Goal: Task Accomplishment & Management: Use online tool/utility

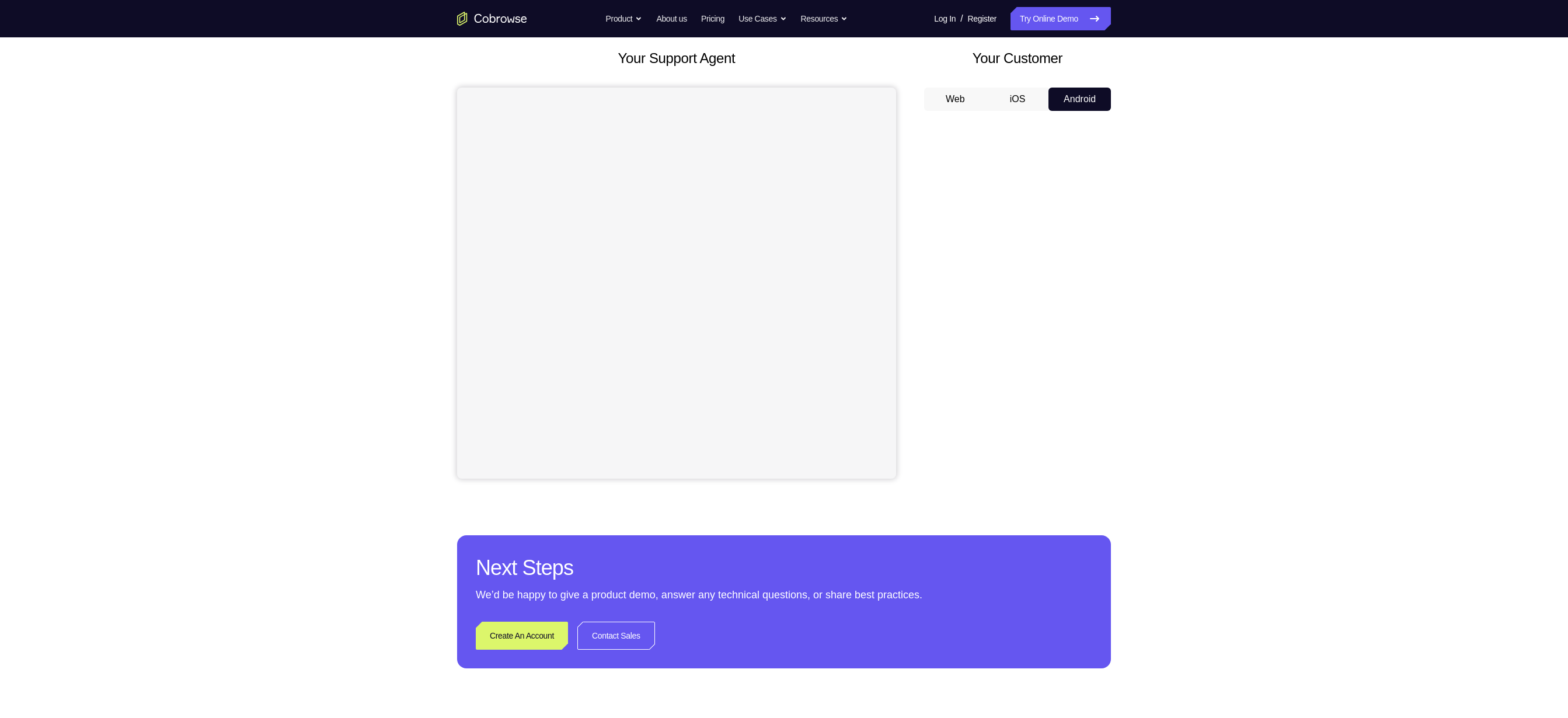
scroll to position [52, 0]
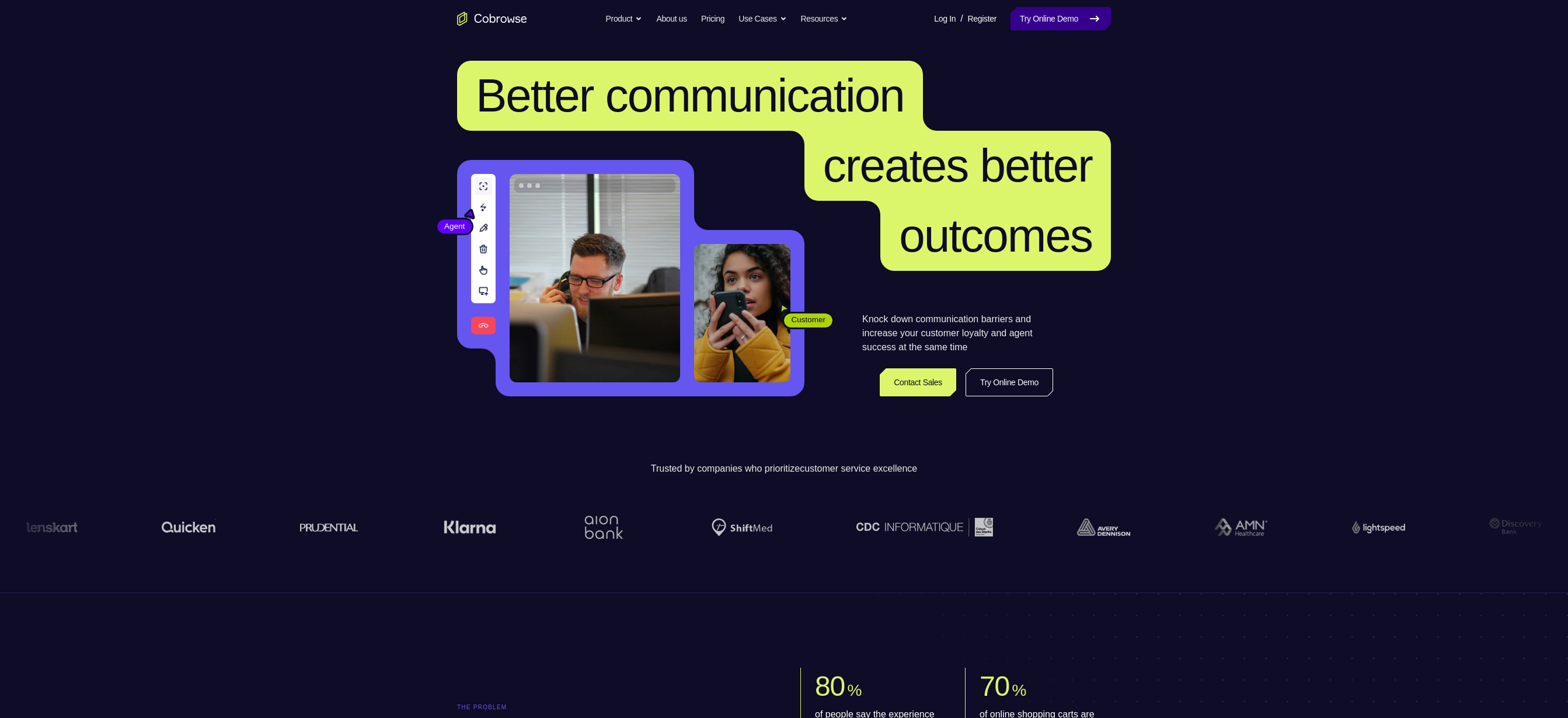
click at [1085, 24] on link "Try Online Demo" at bounding box center [1060, 19] width 100 height 23
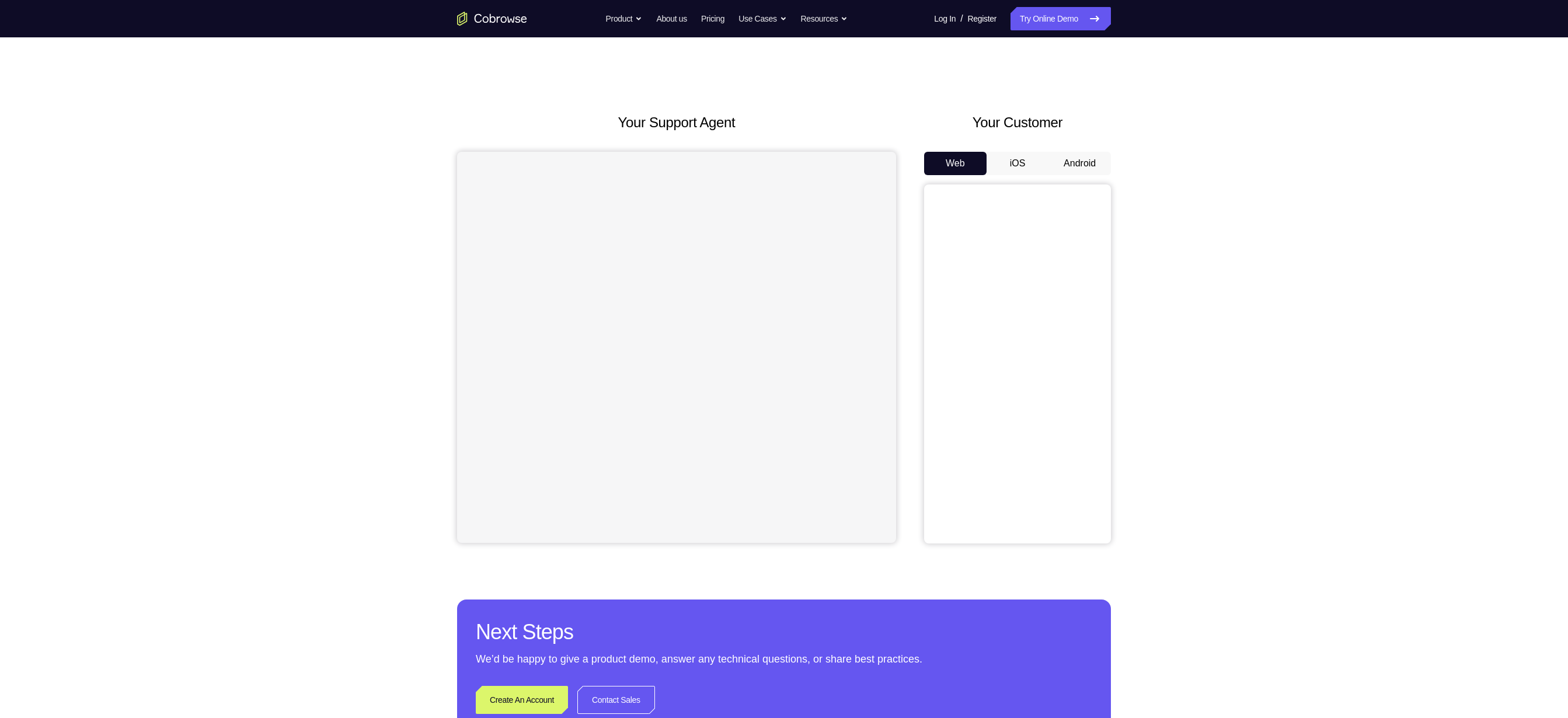
scroll to position [18, 0]
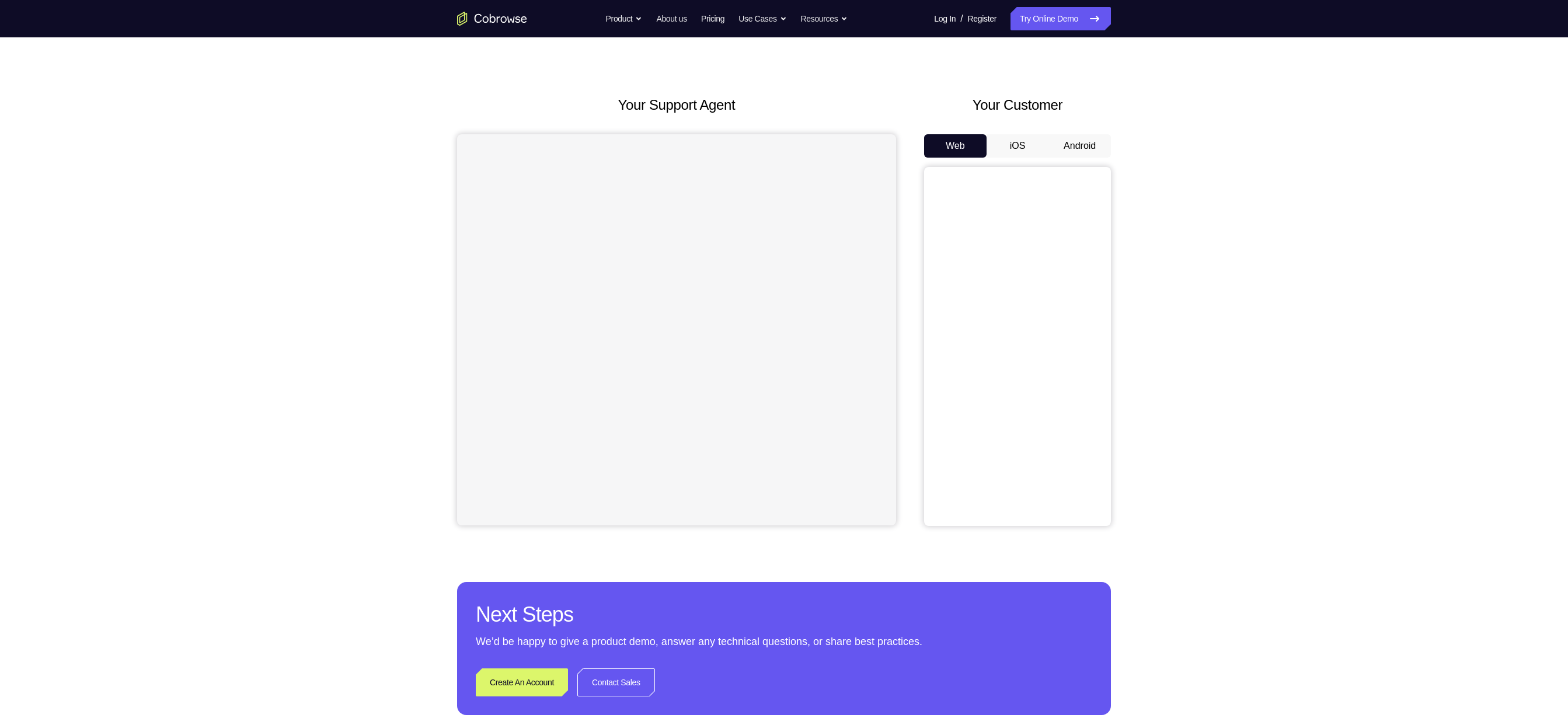
click at [1078, 146] on button "Android" at bounding box center [1079, 146] width 63 height 23
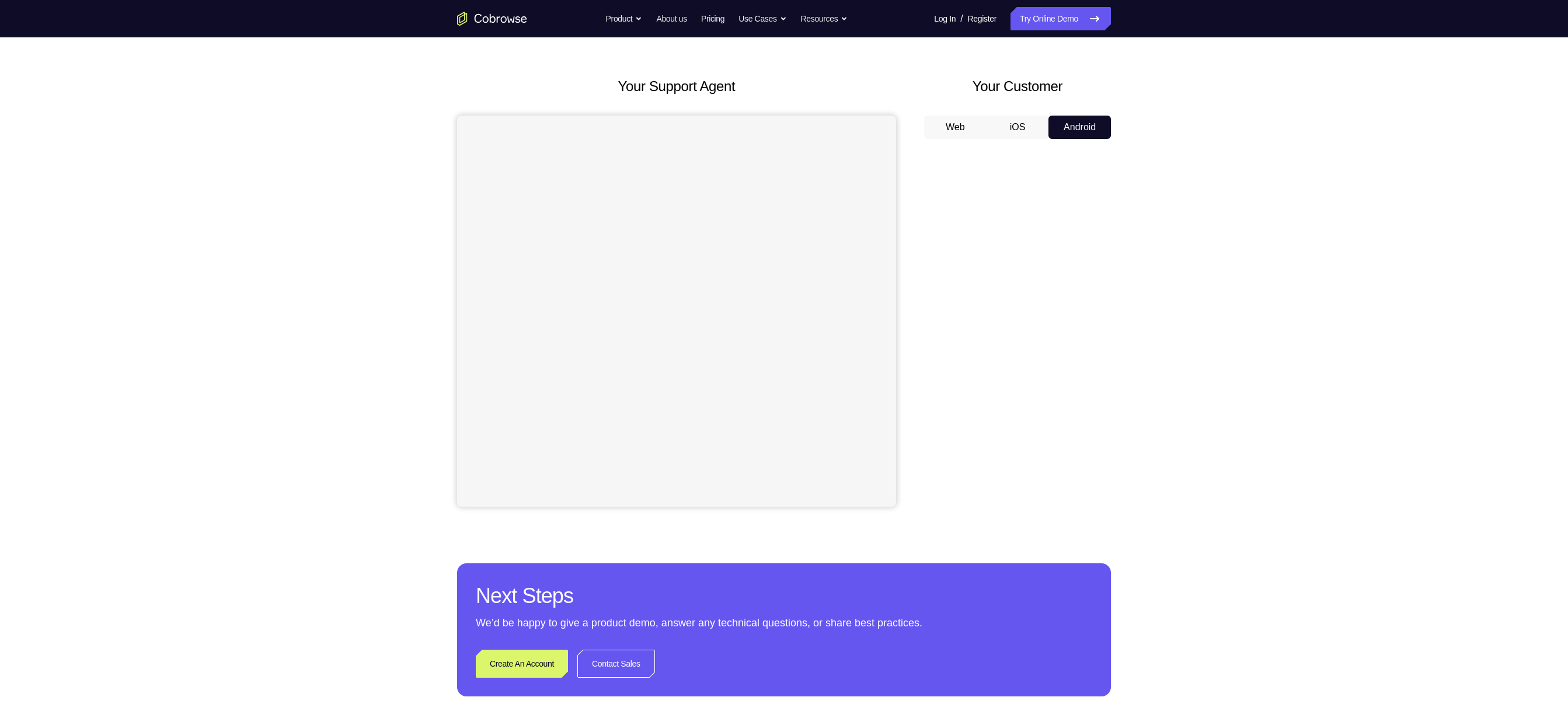
scroll to position [0, 0]
